Goal: Register for event/course

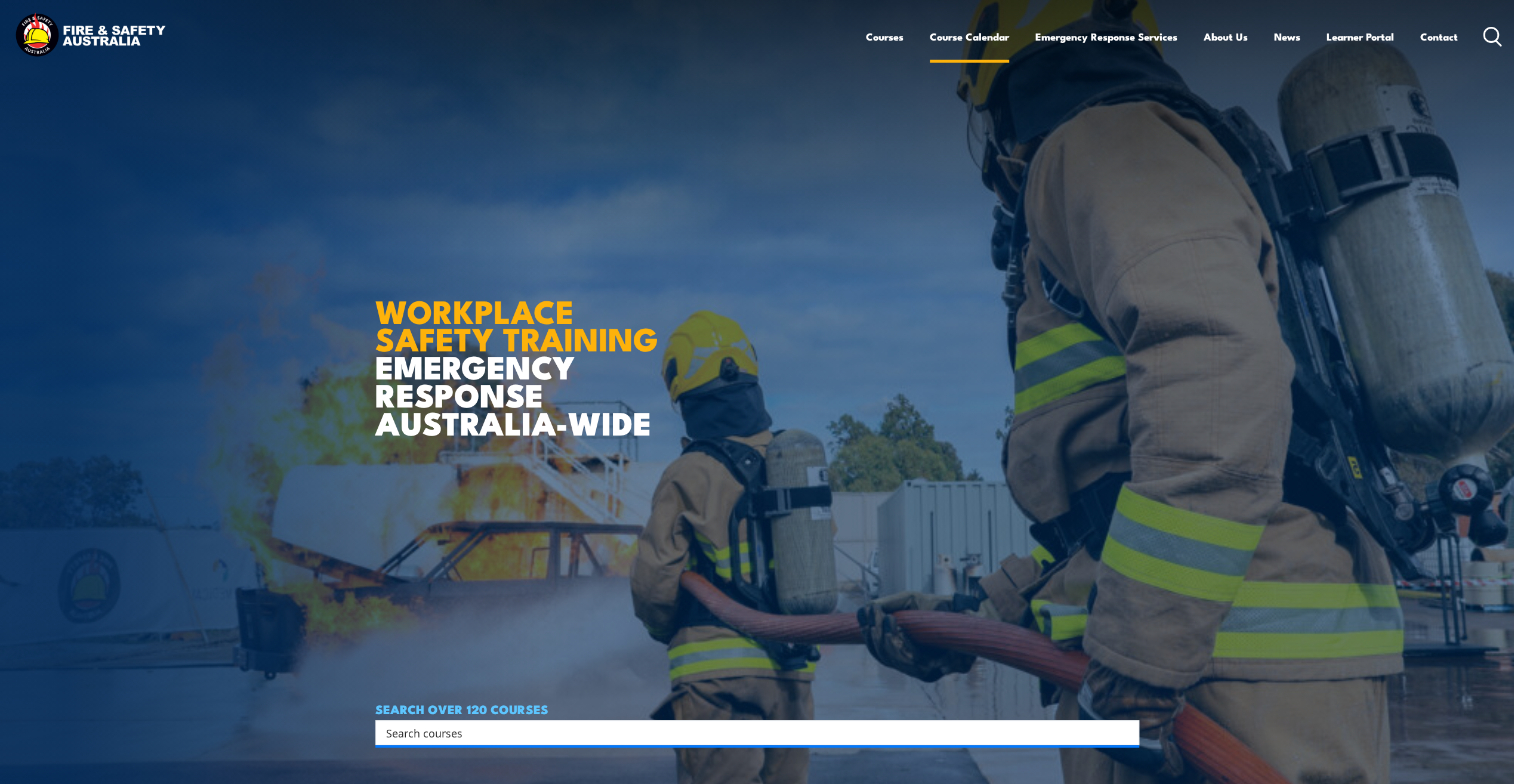
click at [973, 30] on link "Course Calendar" at bounding box center [970, 37] width 80 height 31
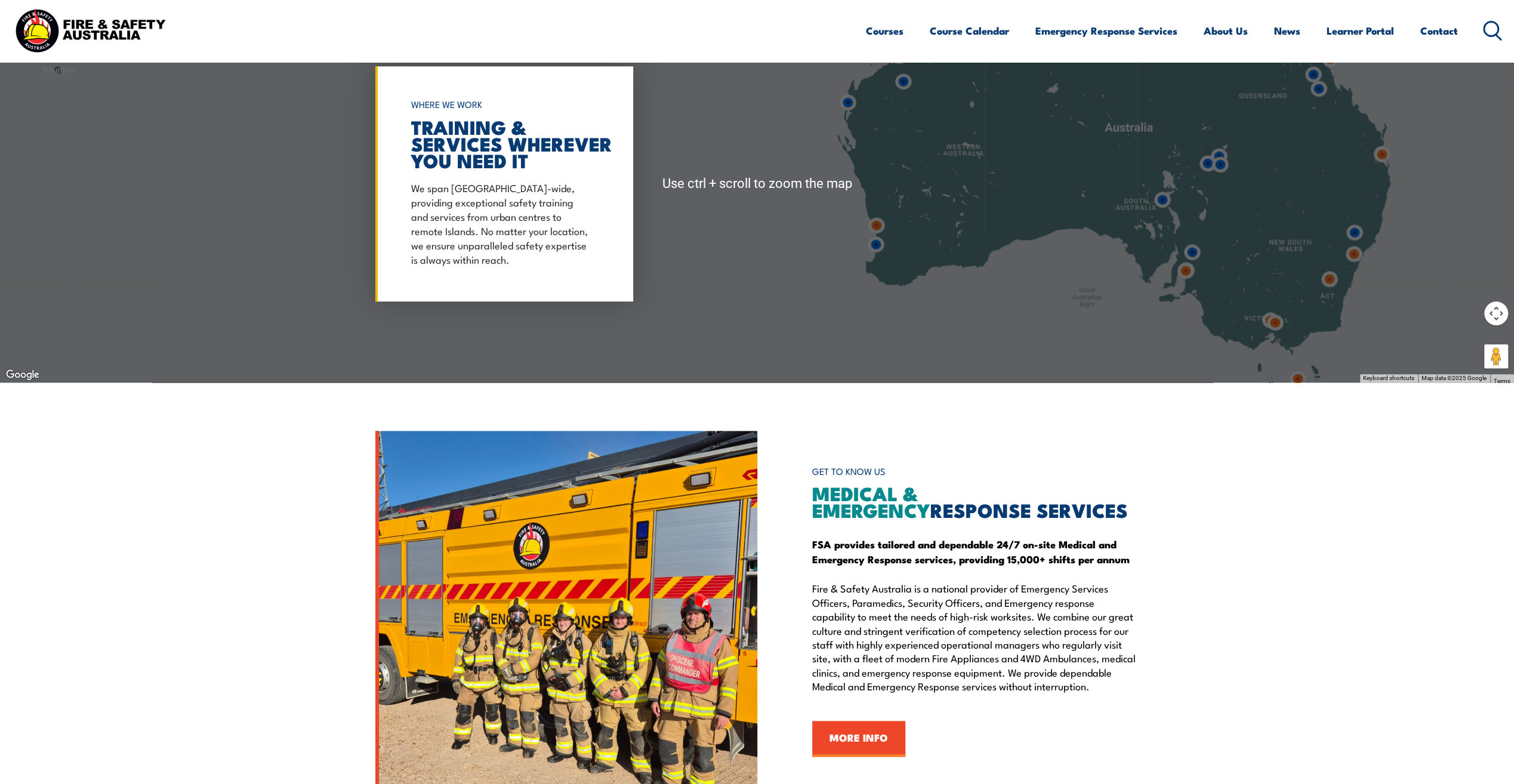
scroll to position [1491, 0]
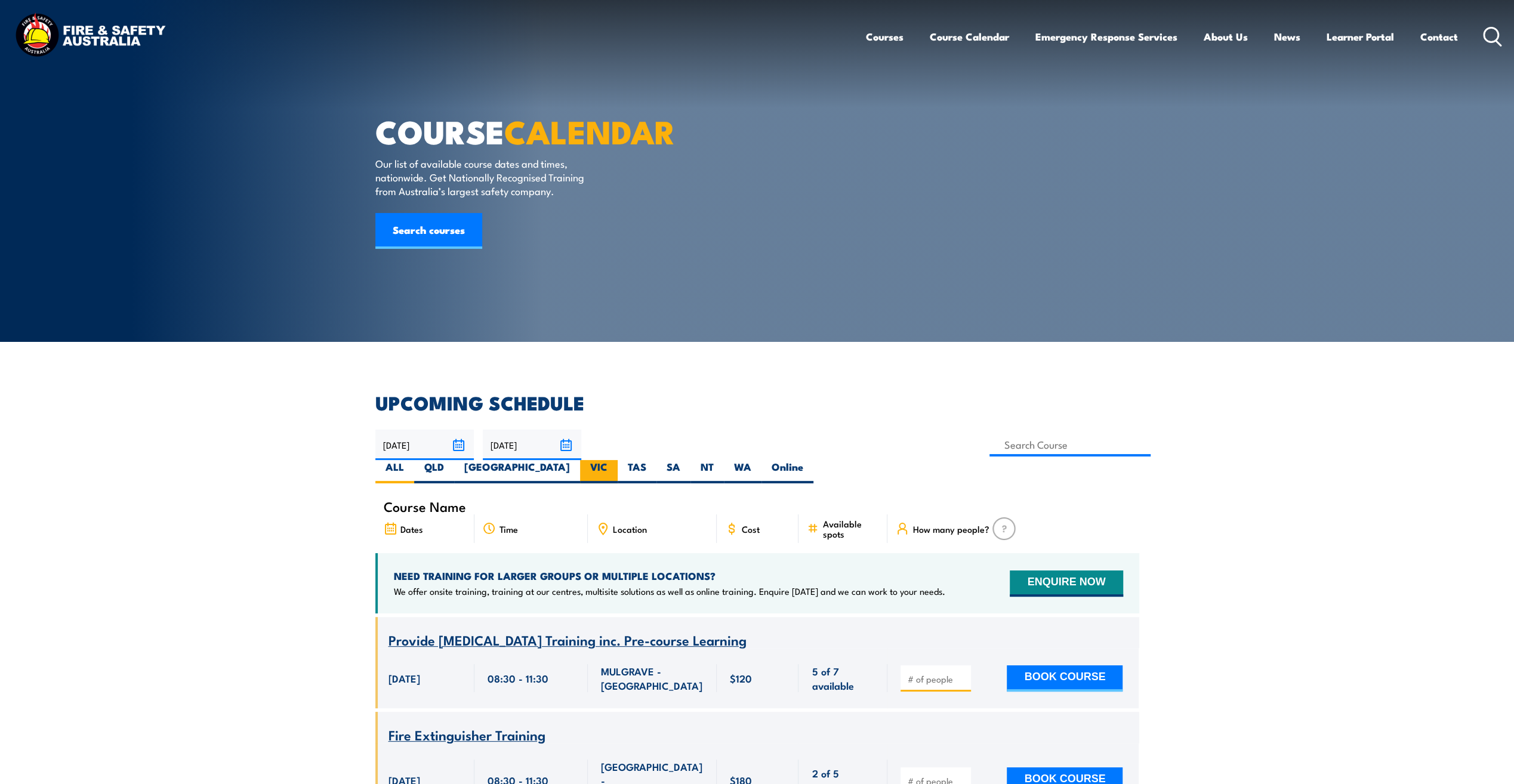
drag, startPoint x: 1004, startPoint y: 434, endPoint x: 910, endPoint y: 453, distance: 95.9
click at [690, 460] on label "SA" at bounding box center [673, 471] width 34 height 24
click at [688, 460] on input "SA" at bounding box center [684, 463] width 8 height 8
radio input "true"
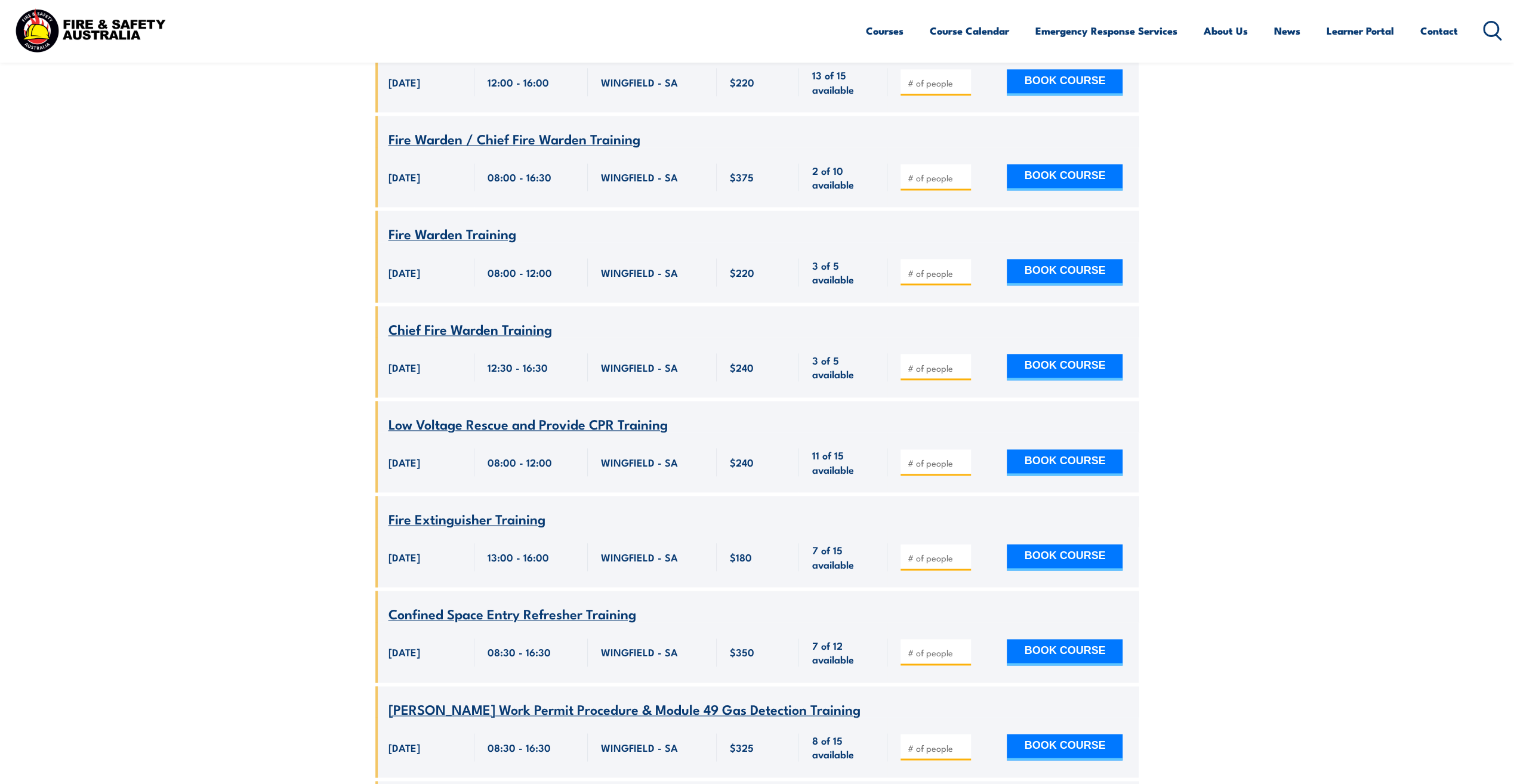
scroll to position [1491, 0]
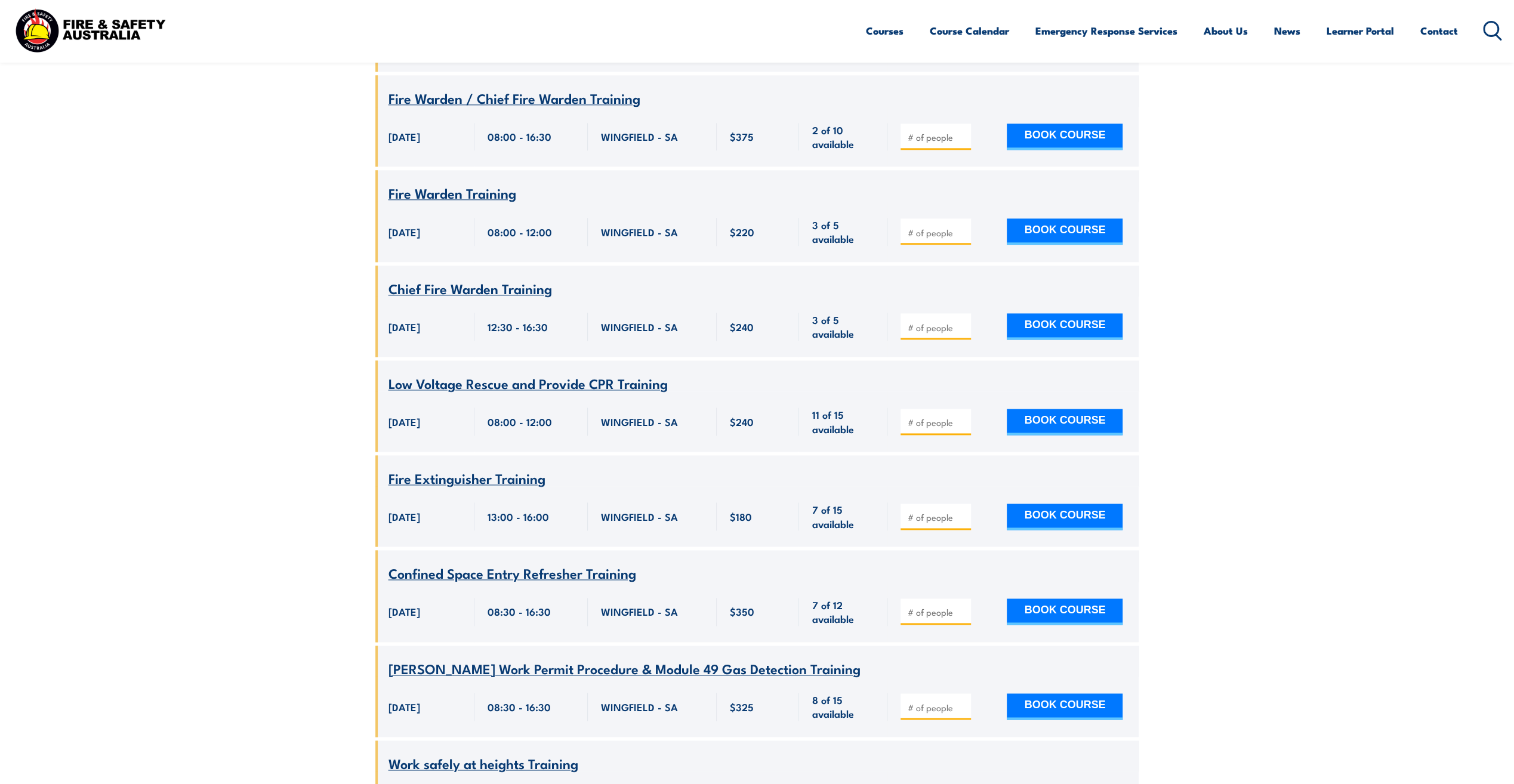
click at [476, 373] on span "Low Voltage Rescue and Provide CPR Training" at bounding box center [528, 383] width 279 height 20
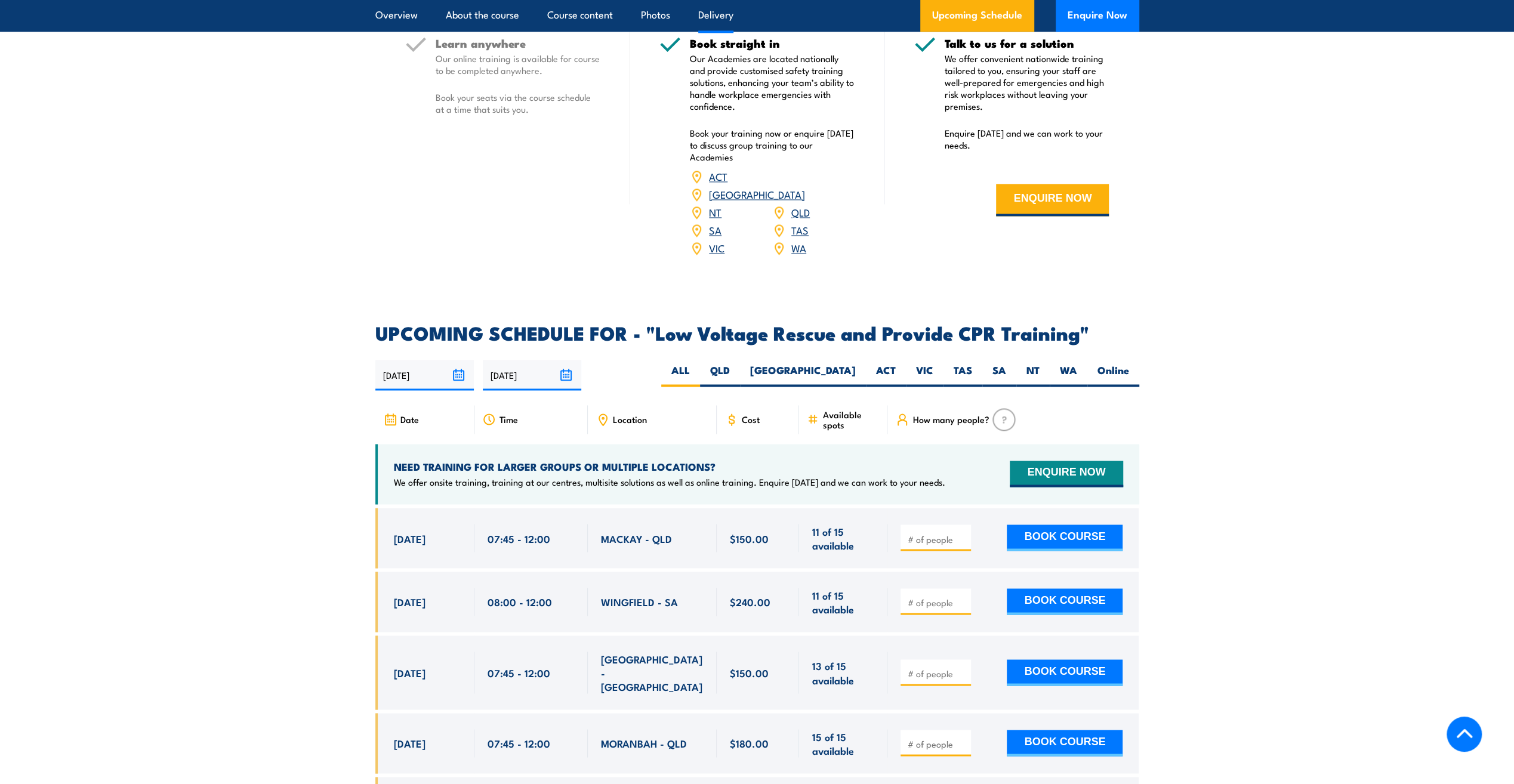
scroll to position [1790, 0]
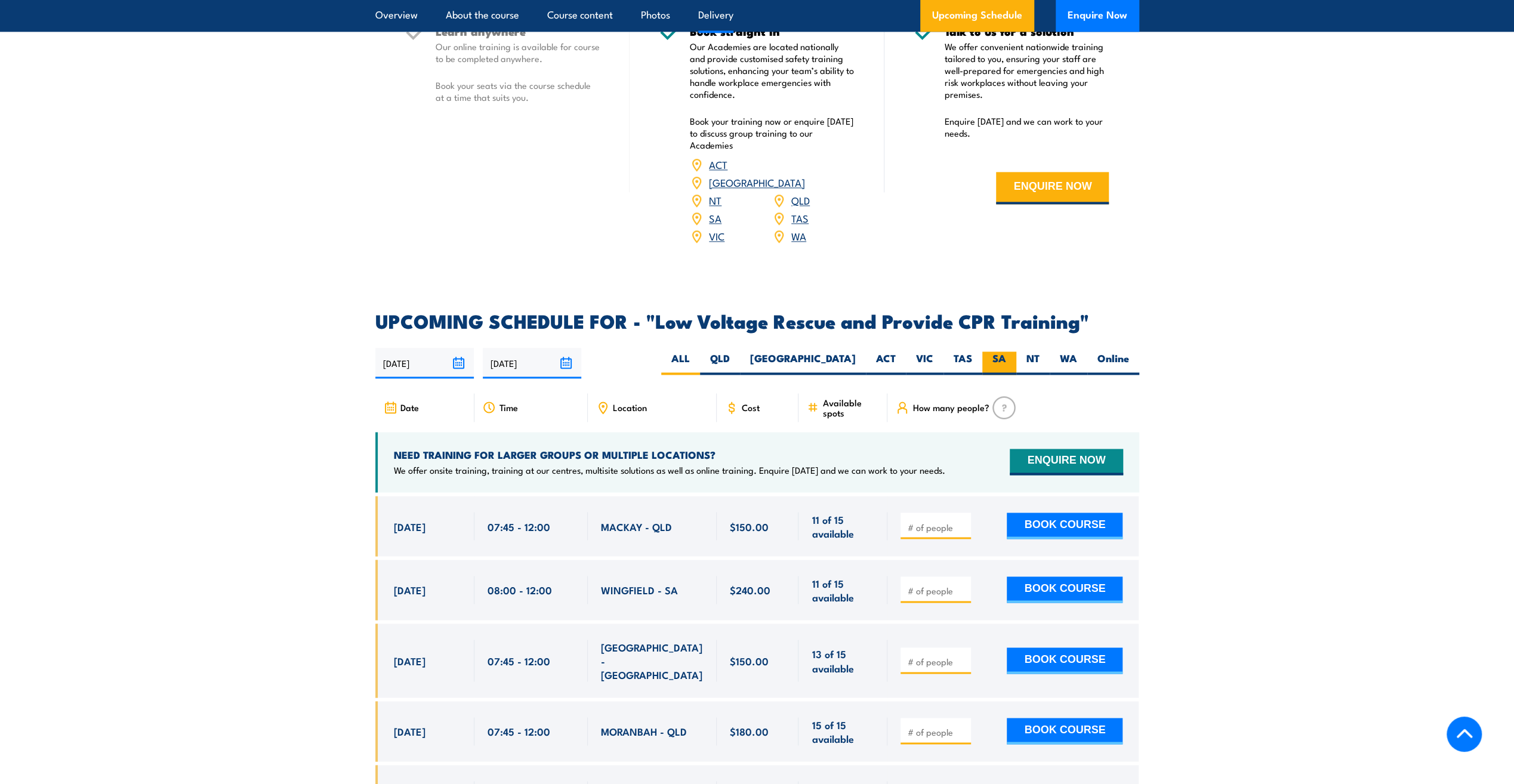
click at [1001, 351] on label "SA" at bounding box center [999, 363] width 34 height 24
click at [1006, 351] on input "SA" at bounding box center [1010, 355] width 8 height 8
radio input "true"
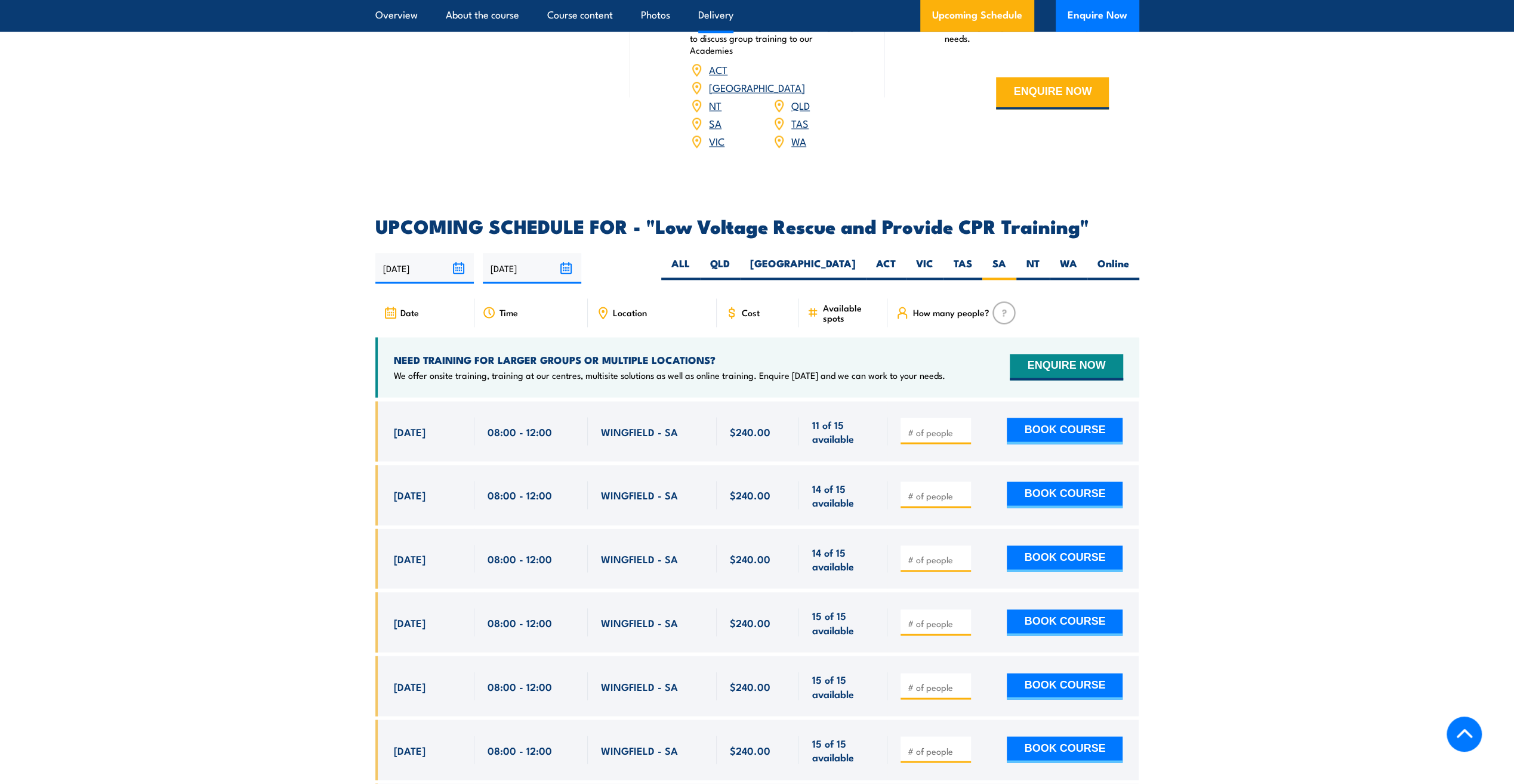
scroll to position [1888, 0]
